Goal: Task Accomplishment & Management: Manage account settings

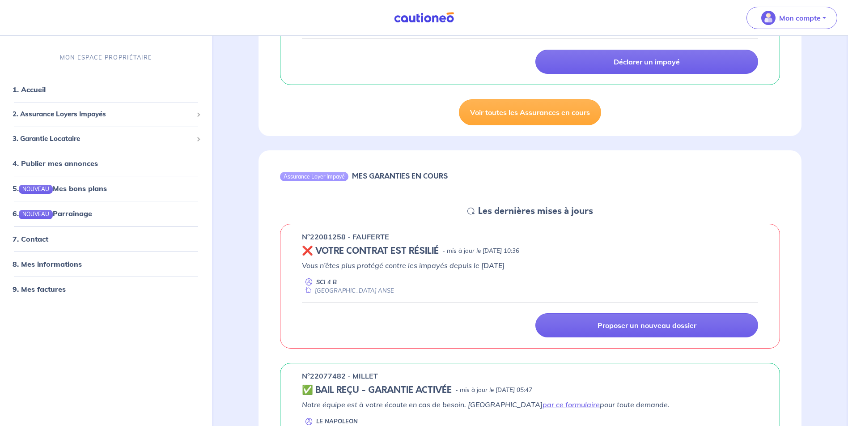
scroll to position [268, 0]
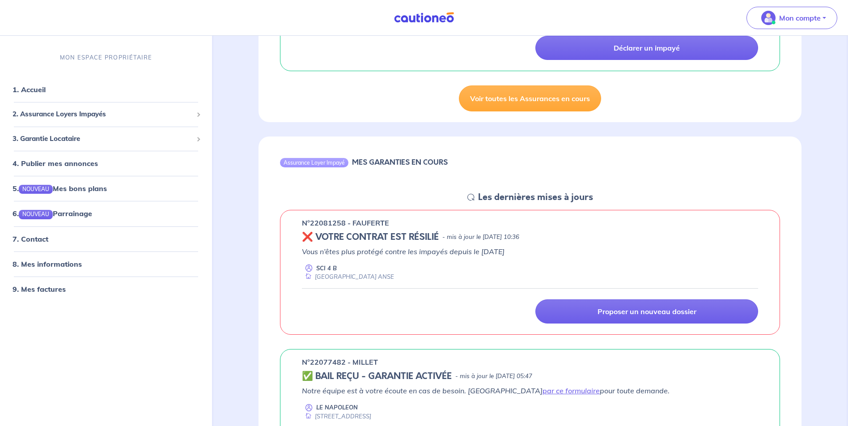
click at [317, 238] on h5 "❌ VOTRE CONTRAT EST RÉSILIÉ" at bounding box center [370, 237] width 137 height 11
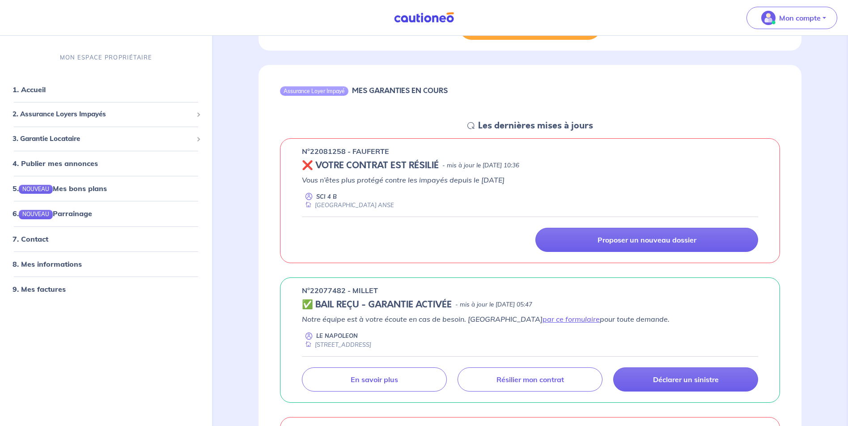
scroll to position [358, 0]
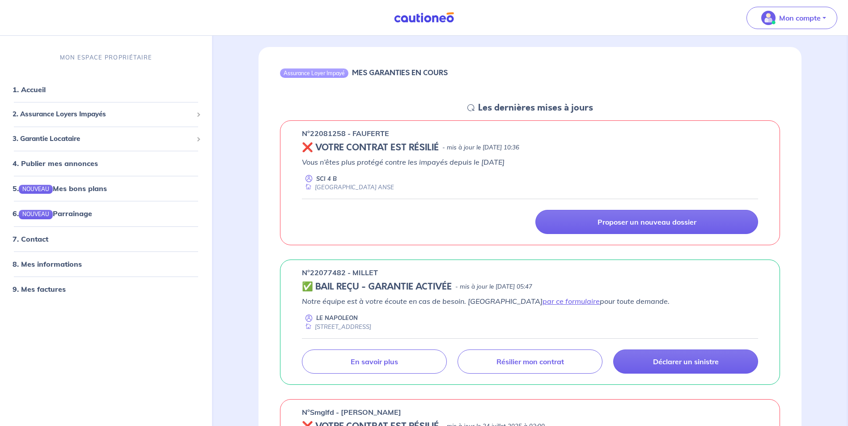
click at [325, 131] on p "n°22081258 - FAUFERTE" at bounding box center [345, 133] width 87 height 11
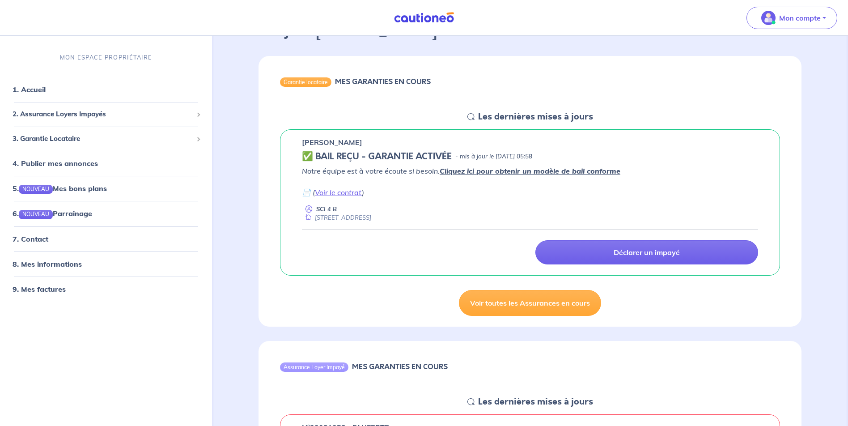
scroll to position [0, 0]
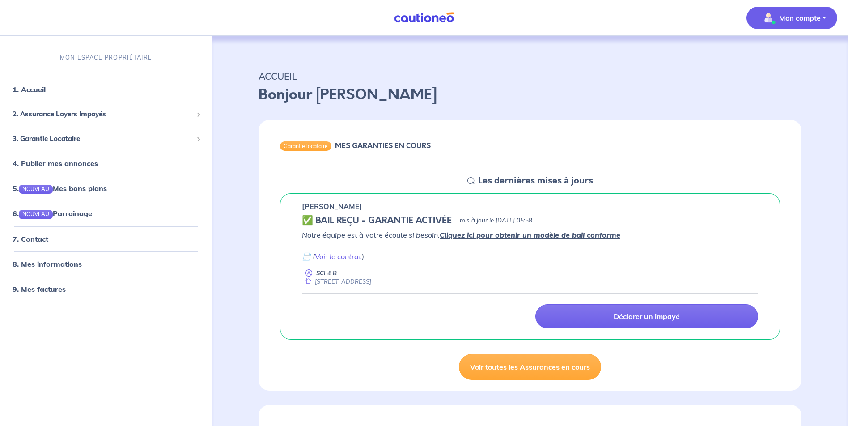
click at [807, 18] on p "Mon compte" at bounding box center [800, 18] width 42 height 11
click at [802, 52] on link "Mes informations" at bounding box center [783, 55] width 72 height 14
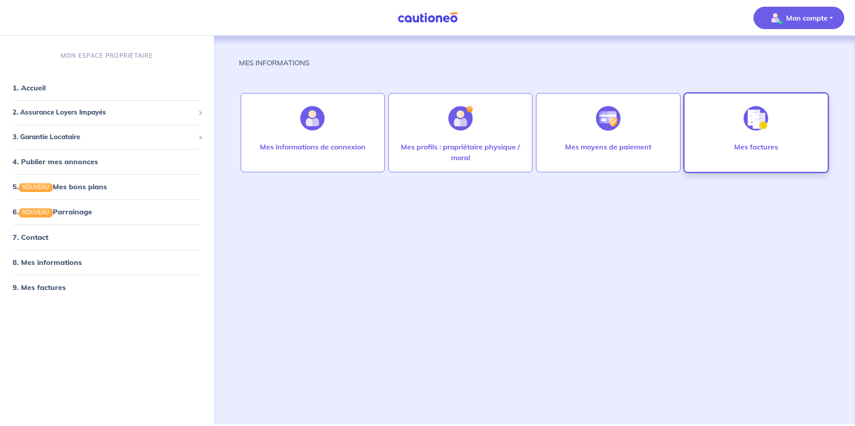
click at [761, 121] on img at bounding box center [756, 118] width 25 height 25
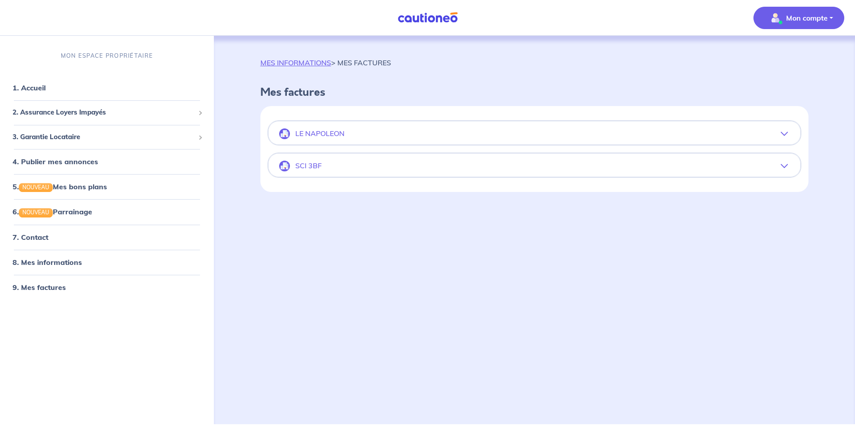
click at [344, 130] on p "LE NAPOLEON" at bounding box center [319, 133] width 49 height 9
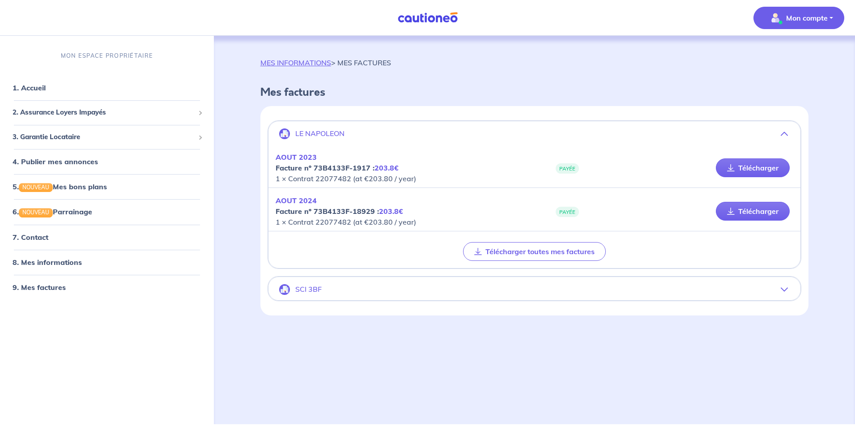
click at [376, 289] on button "SCI 3BF" at bounding box center [534, 289] width 532 height 21
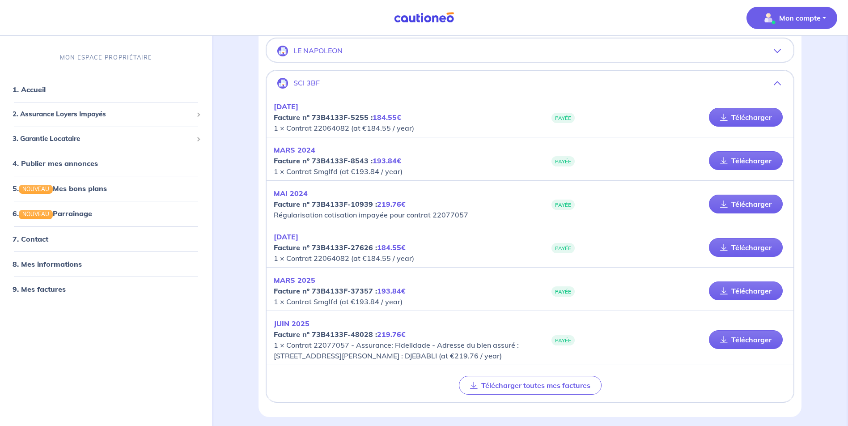
scroll to position [128, 0]
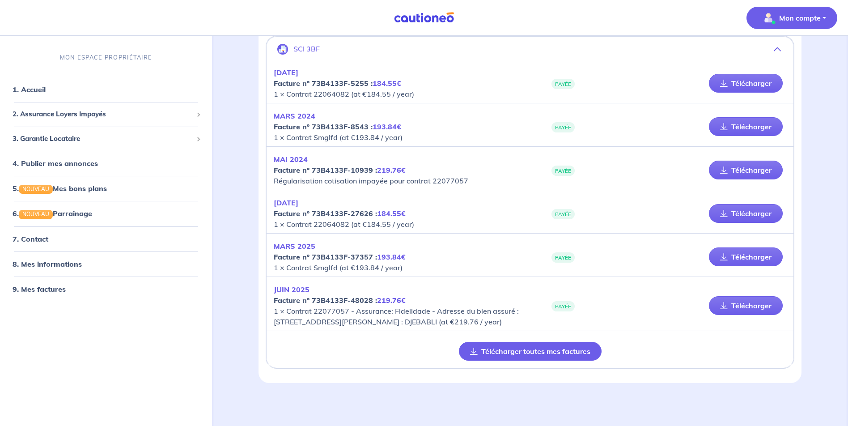
click at [516, 353] on button "Télécharger toutes mes factures" at bounding box center [530, 351] width 143 height 19
click at [794, 17] on p "Mon compte" at bounding box center [800, 18] width 42 height 11
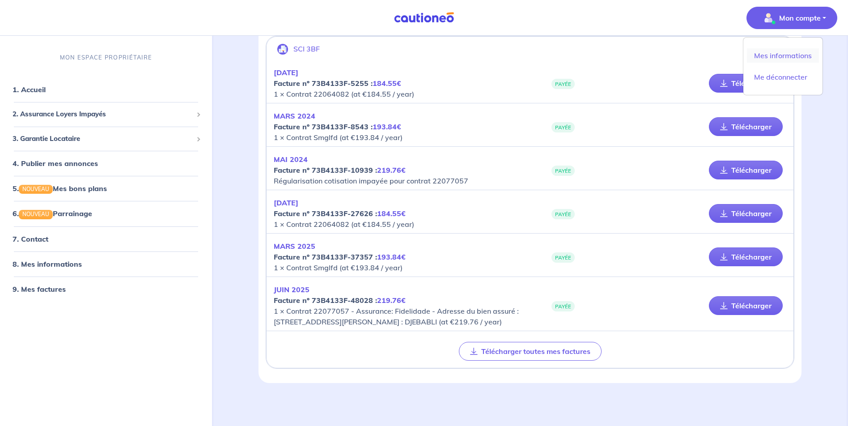
click at [794, 55] on link "Mes informations" at bounding box center [783, 55] width 72 height 14
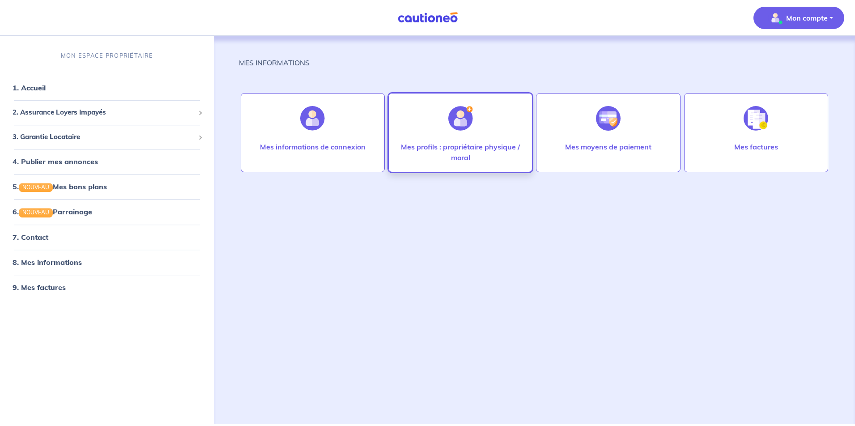
click at [455, 122] on img at bounding box center [460, 118] width 25 height 25
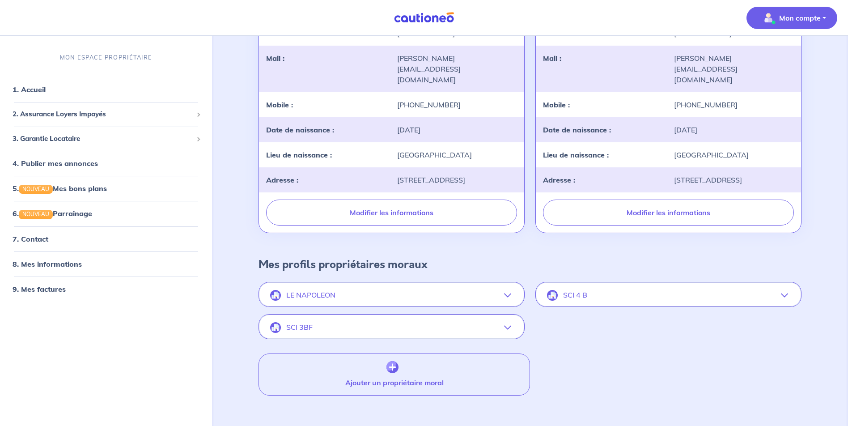
scroll to position [143, 0]
click at [647, 283] on button "SCI 4 B" at bounding box center [668, 293] width 264 height 21
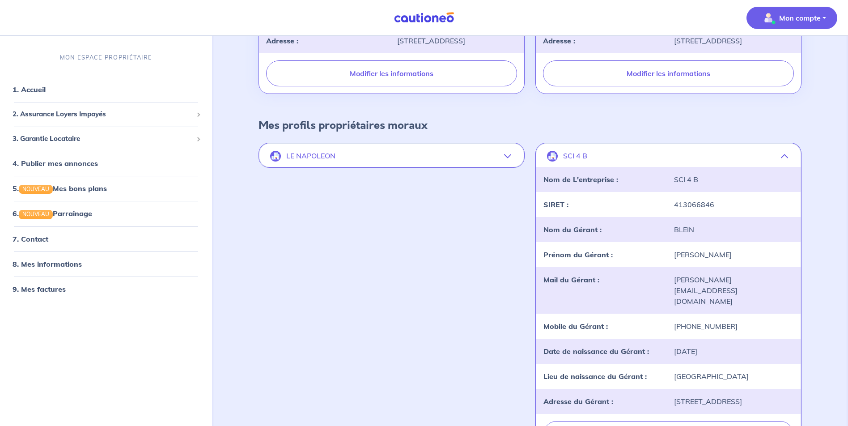
scroll to position [277, 0]
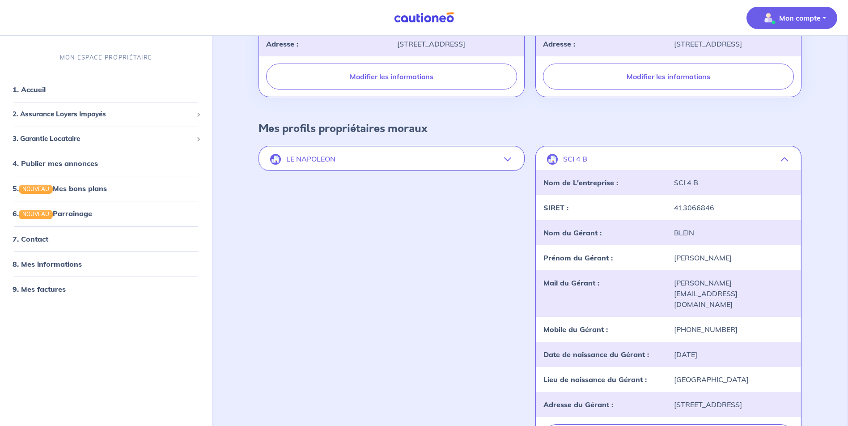
click at [463, 149] on button "LE NAPOLEON" at bounding box center [391, 159] width 264 height 21
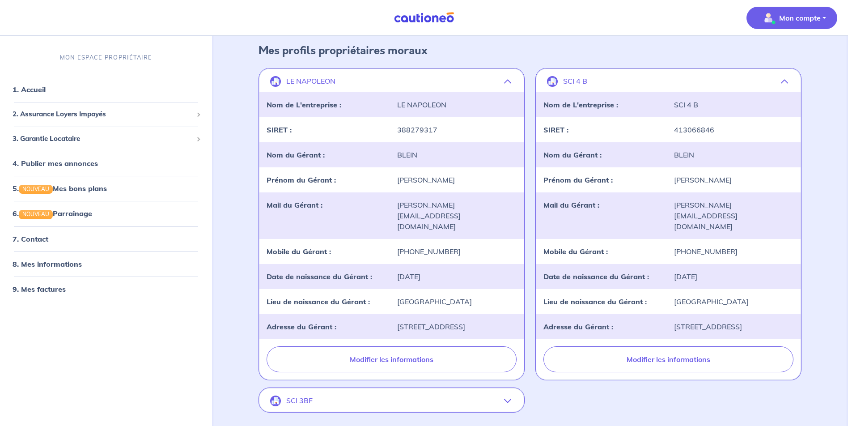
scroll to position [367, 0]
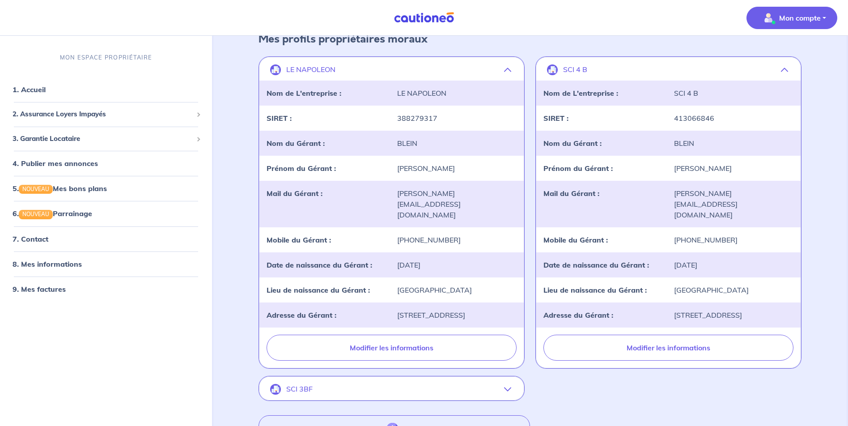
click at [455, 378] on button "SCI 3BF" at bounding box center [391, 388] width 264 height 21
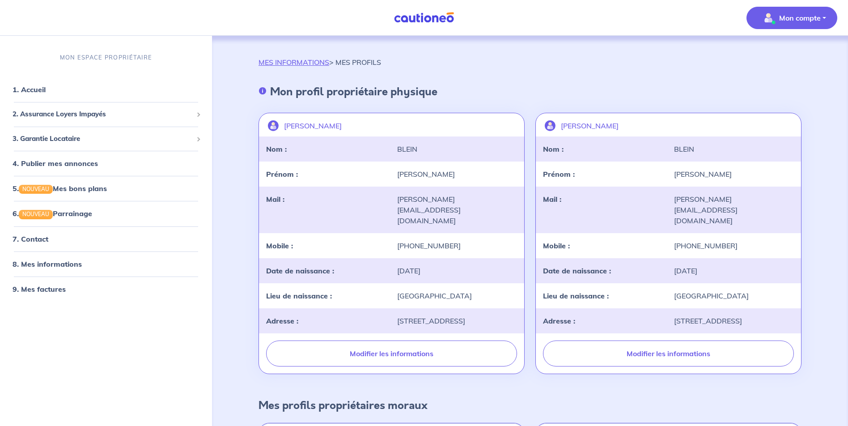
scroll to position [0, 0]
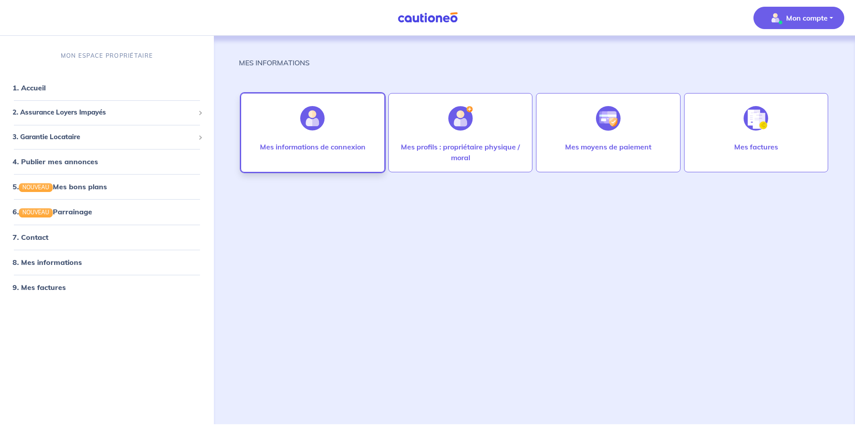
click at [315, 120] on img at bounding box center [312, 118] width 25 height 25
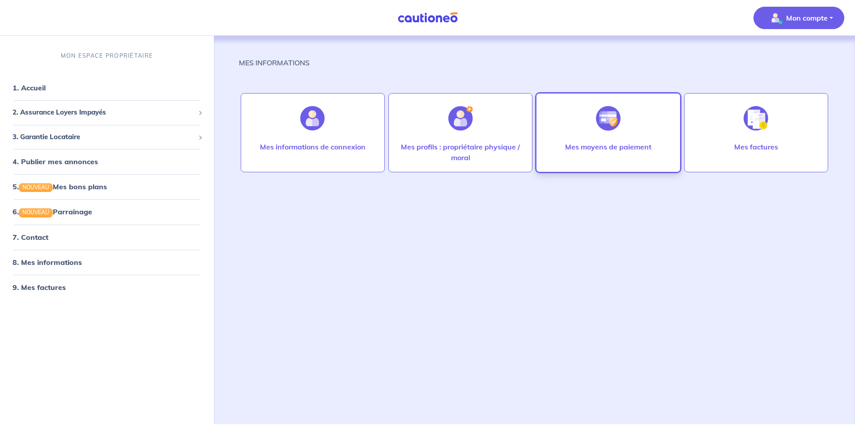
click at [624, 126] on div at bounding box center [608, 118] width 39 height 46
